Goal: Find specific page/section: Find specific page/section

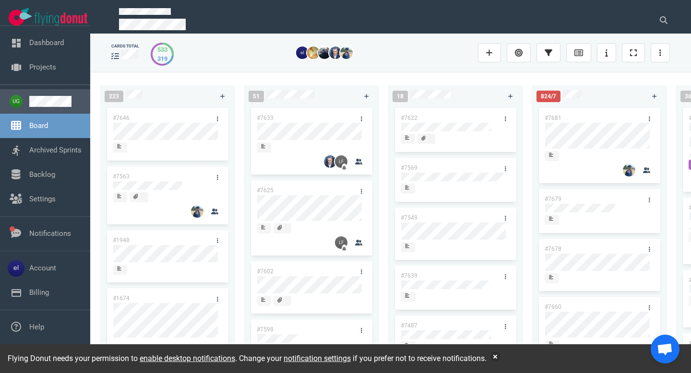
click at [31, 105] on link at bounding box center [55, 101] width 53 height 11
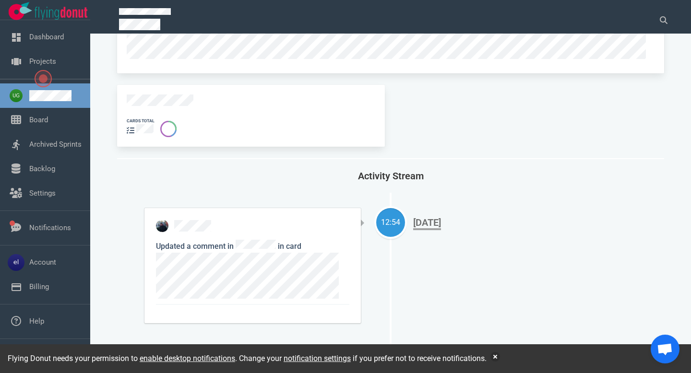
scroll to position [537, 0]
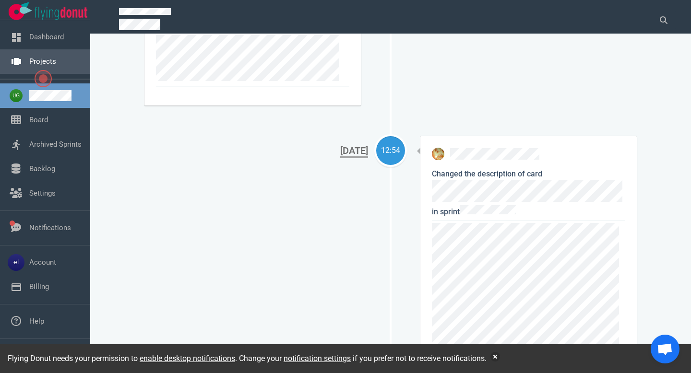
click at [48, 57] on link "Projects" at bounding box center [42, 61] width 27 height 9
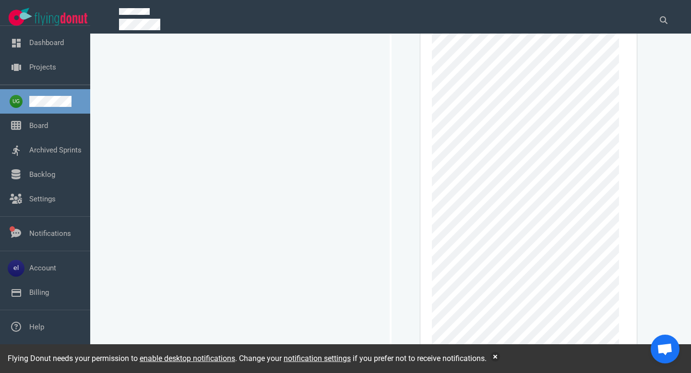
scroll to position [808, 0]
click at [60, 44] on link "Dashboard" at bounding box center [46, 42] width 35 height 9
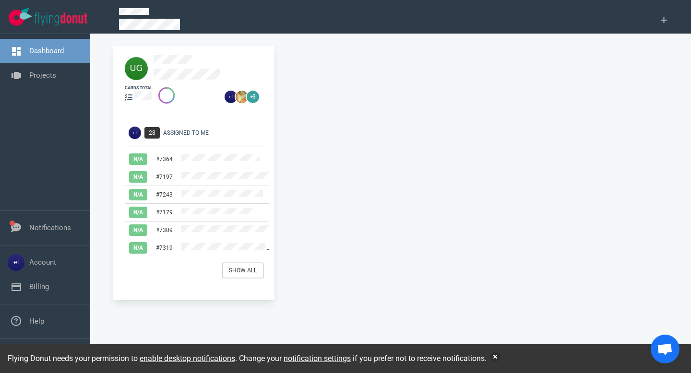
click at [251, 266] on link "Show All" at bounding box center [243, 271] width 40 height 14
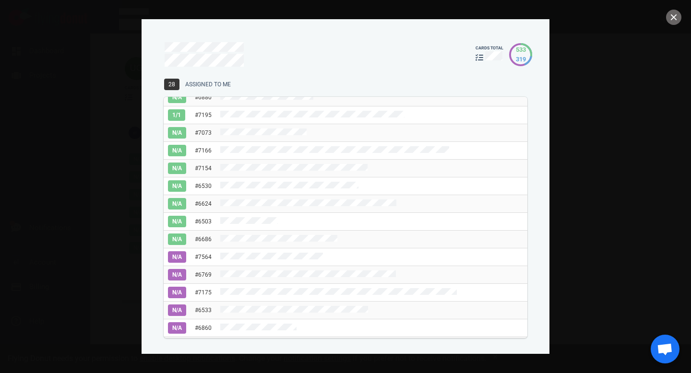
scroll to position [255, 0]
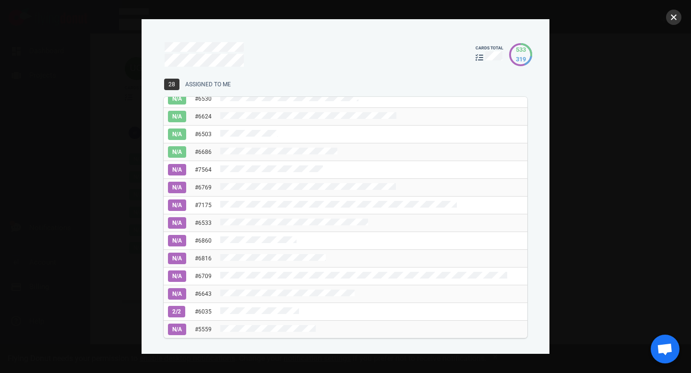
click at [668, 19] on button "close" at bounding box center [673, 17] width 15 height 15
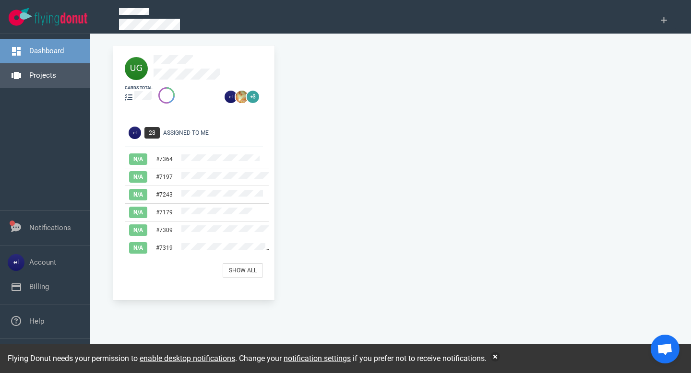
click at [53, 71] on link "Projects" at bounding box center [42, 75] width 27 height 9
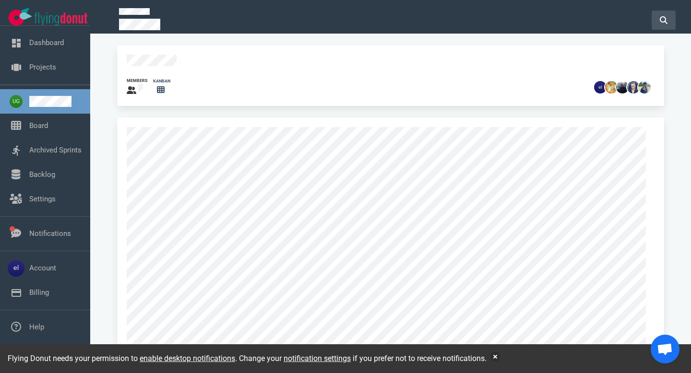
click at [665, 20] on icon at bounding box center [664, 20] width 8 height 8
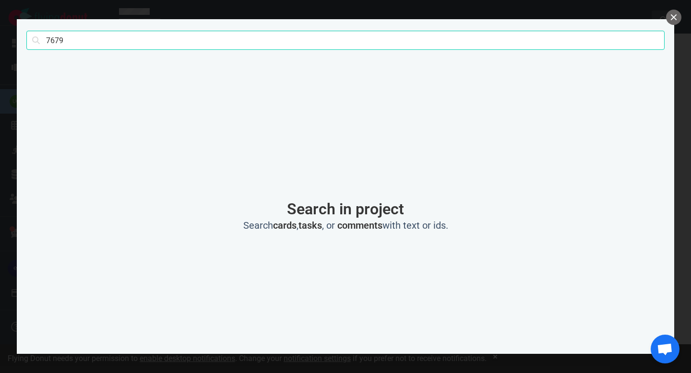
type input "7679"
click button "Search" at bounding box center [0, 0] width 0 height 0
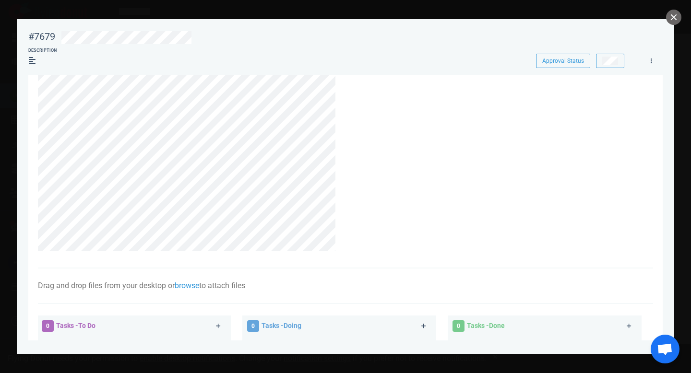
scroll to position [82, 0]
